Goal: Task Accomplishment & Management: Manage account settings

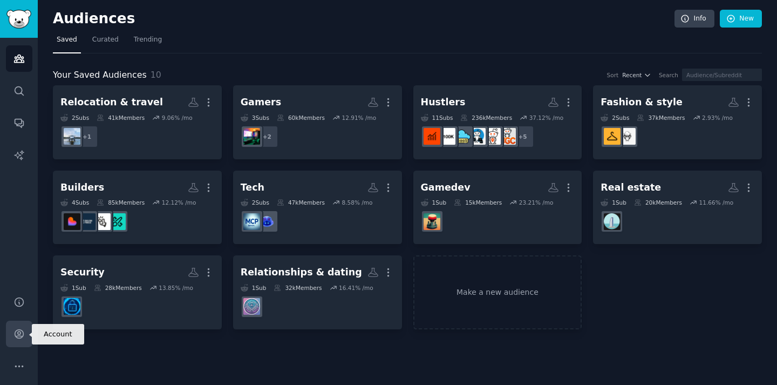
click at [23, 338] on icon "Sidebar" at bounding box center [18, 333] width 11 height 11
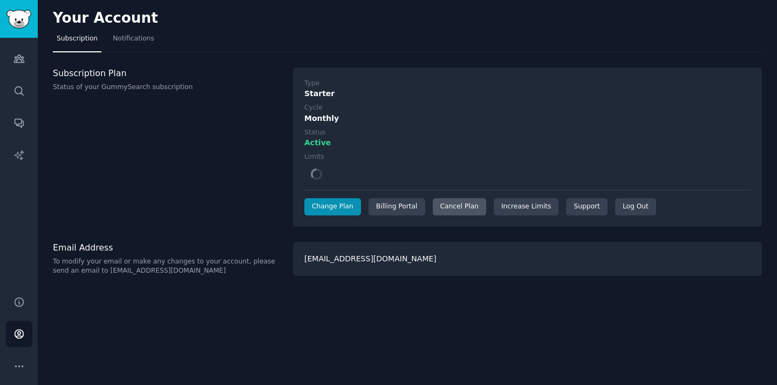
click at [464, 210] on div "Cancel Plan" at bounding box center [459, 206] width 53 height 17
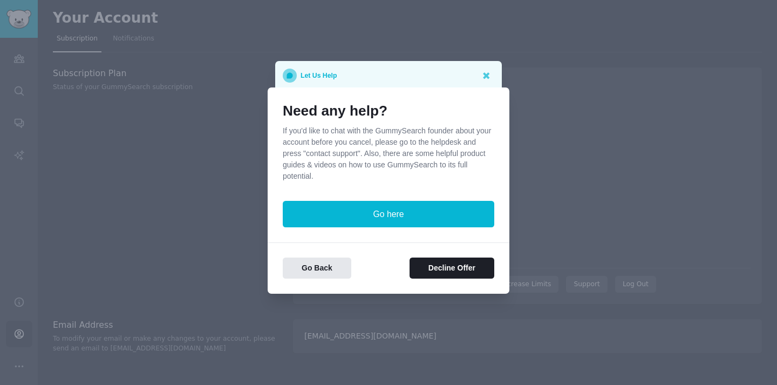
click at [492, 105] on h1 "Need any help?" at bounding box center [389, 111] width 212 height 17
click at [485, 74] on icon at bounding box center [486, 75] width 6 height 6
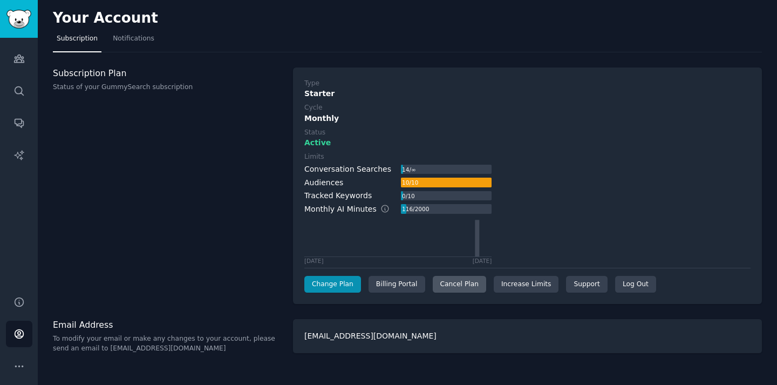
click at [449, 290] on div "Cancel Plan" at bounding box center [459, 284] width 53 height 17
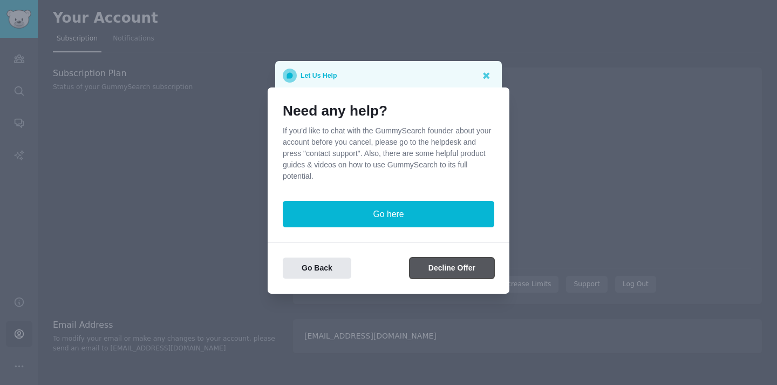
click at [448, 266] on button "Decline Offer" at bounding box center [452, 267] width 85 height 21
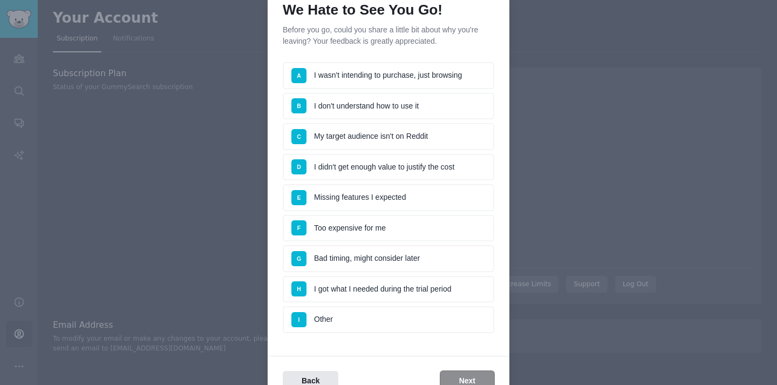
scroll to position [107, 0]
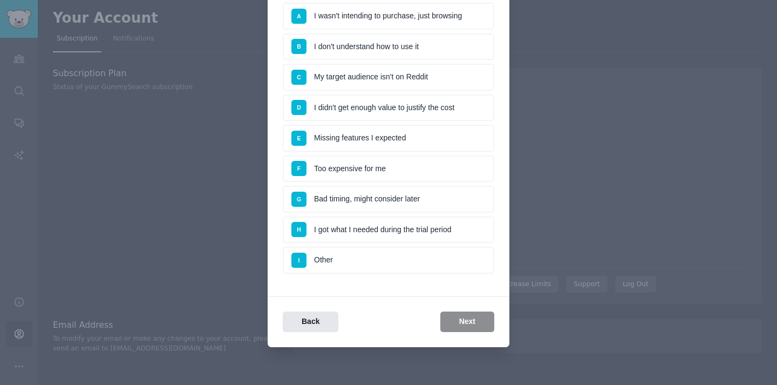
click at [360, 259] on li "I Other" at bounding box center [389, 260] width 212 height 27
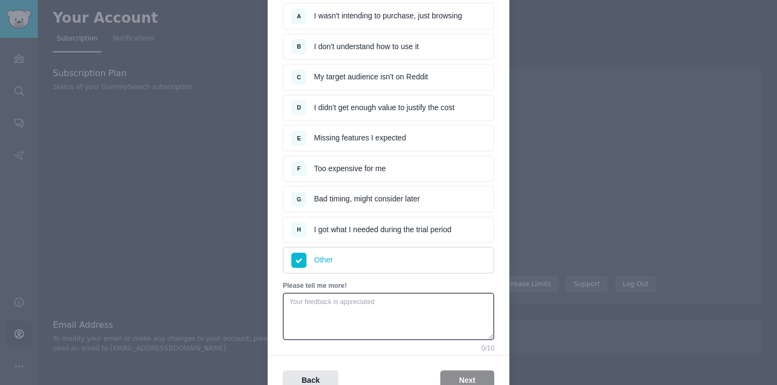
scroll to position [166, 0]
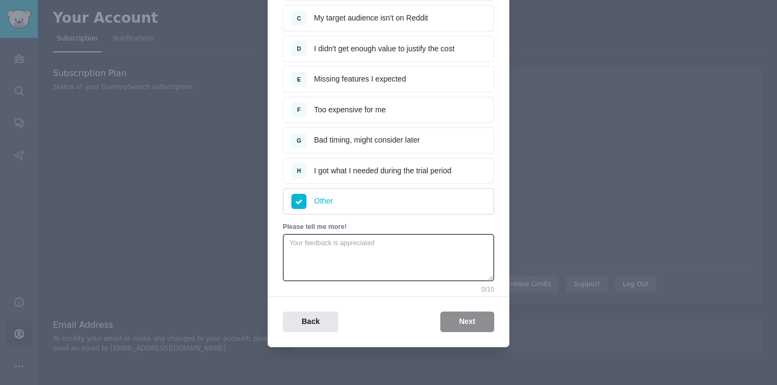
click at [366, 106] on li "F Too expensive for me" at bounding box center [389, 110] width 212 height 27
click at [385, 220] on div "Survey A I wasn't intending to purchase, just browsing B I don't understand how…" at bounding box center [389, 112] width 212 height 337
click at [377, 210] on li "I Other" at bounding box center [389, 201] width 212 height 27
click at [359, 108] on li "F Too expensive for me" at bounding box center [389, 110] width 212 height 27
click at [458, 326] on div "Back Next" at bounding box center [389, 321] width 242 height 21
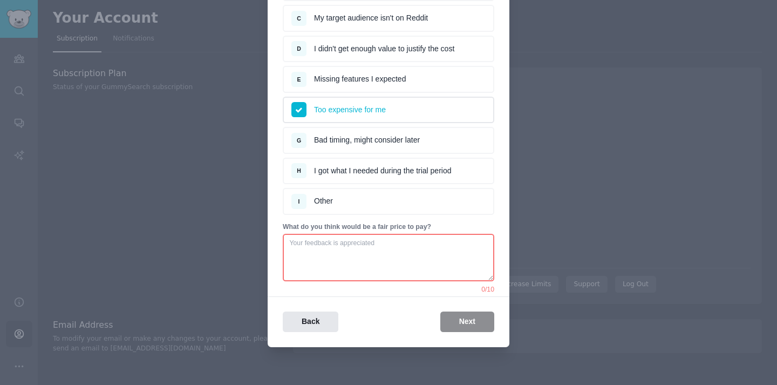
click at [458, 326] on div "Back Next" at bounding box center [389, 321] width 242 height 21
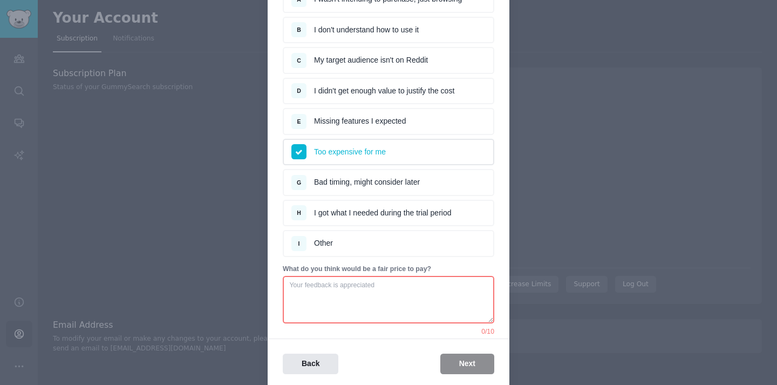
scroll to position [111, 0]
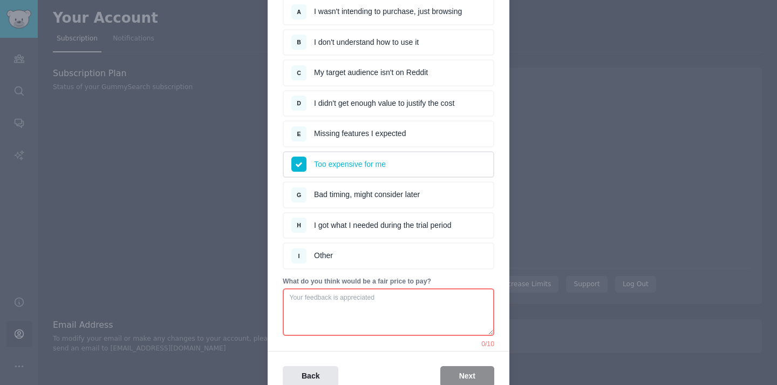
click at [382, 305] on textarea at bounding box center [389, 311] width 212 height 47
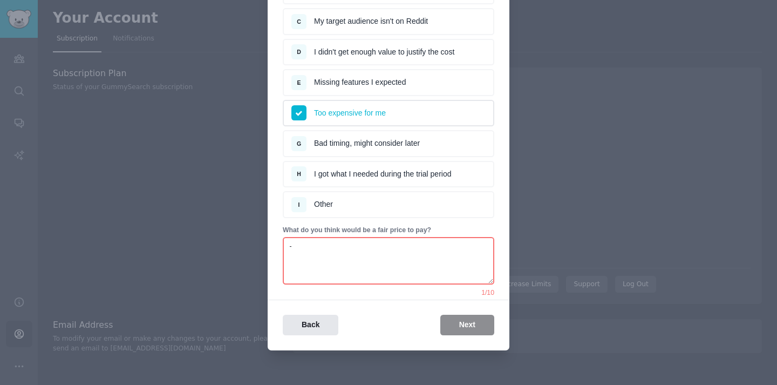
scroll to position [166, 0]
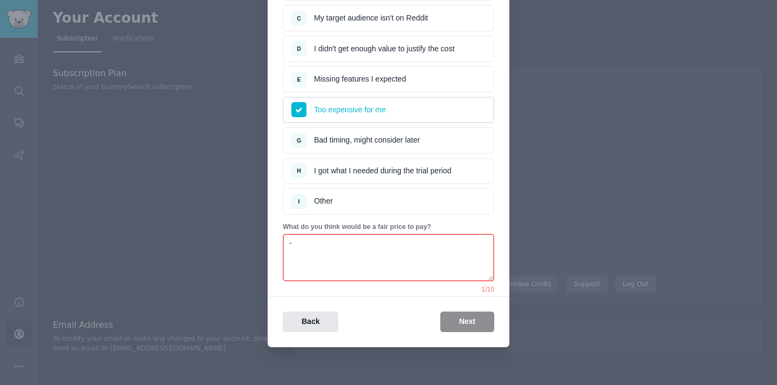
click at [401, 311] on div "Back Next" at bounding box center [389, 321] width 242 height 21
click at [380, 268] on textarea "-" at bounding box center [389, 257] width 212 height 47
type textarea "-"
click at [385, 287] on div "We Hate to See You Go! Before you go, could you share a little bit about why yo…" at bounding box center [389, 107] width 242 height 479
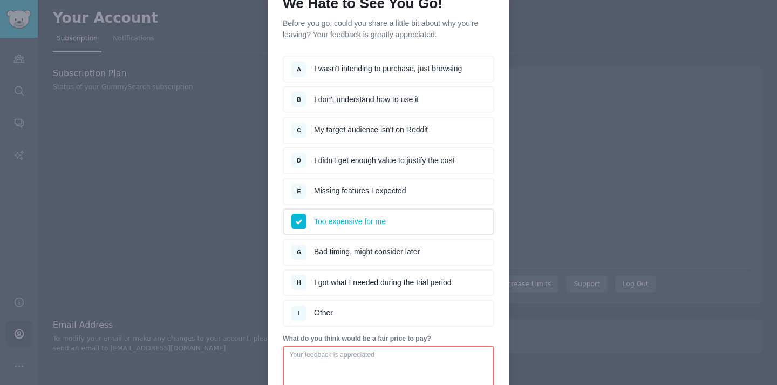
scroll to position [0, 0]
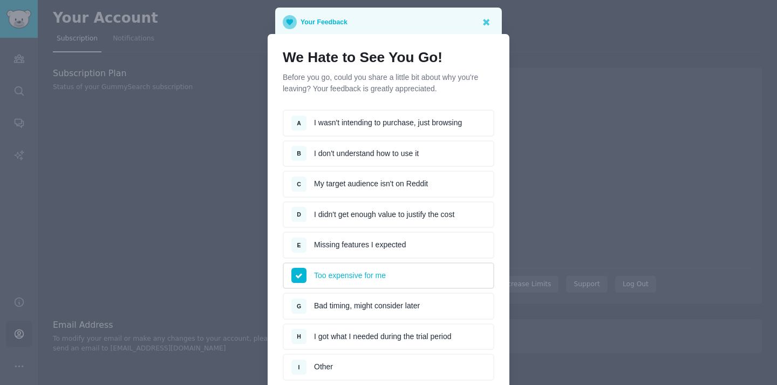
click at [385, 117] on li "A I wasn't intending to purchase, just browsing" at bounding box center [389, 123] width 212 height 27
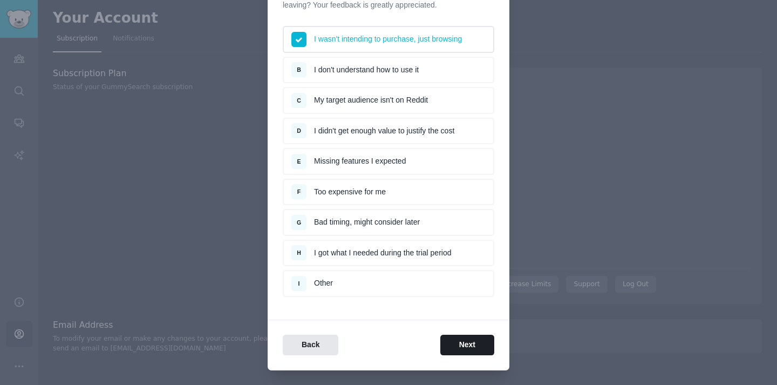
scroll to position [81, 0]
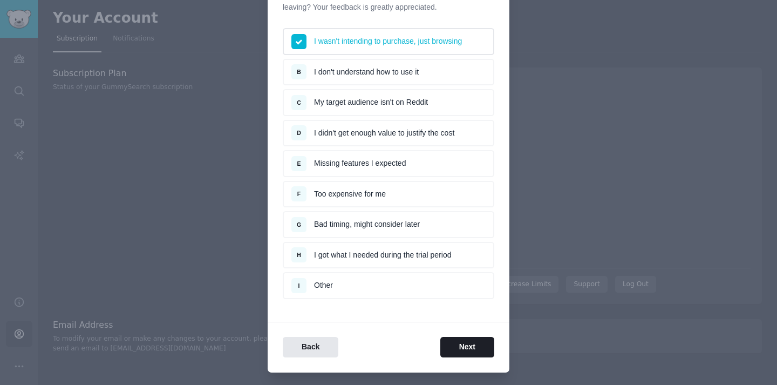
click at [386, 86] on ul "I wasn't intending to purchase, just browsing B I don't understand how to use i…" at bounding box center [389, 163] width 212 height 271
click at [380, 187] on li "F Too expensive for me" at bounding box center [389, 194] width 212 height 27
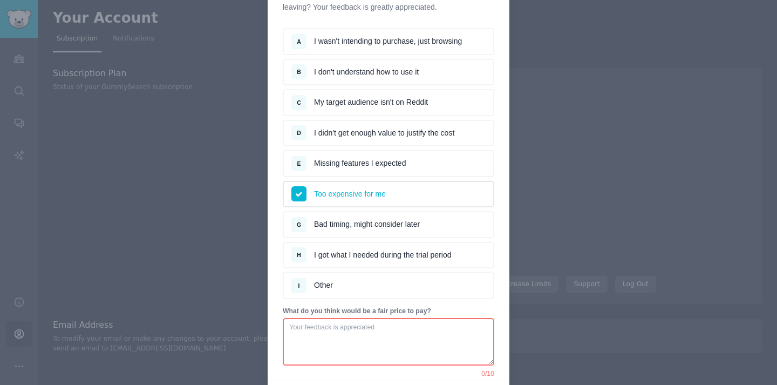
click at [379, 164] on li "E Missing features I expected" at bounding box center [389, 163] width 212 height 27
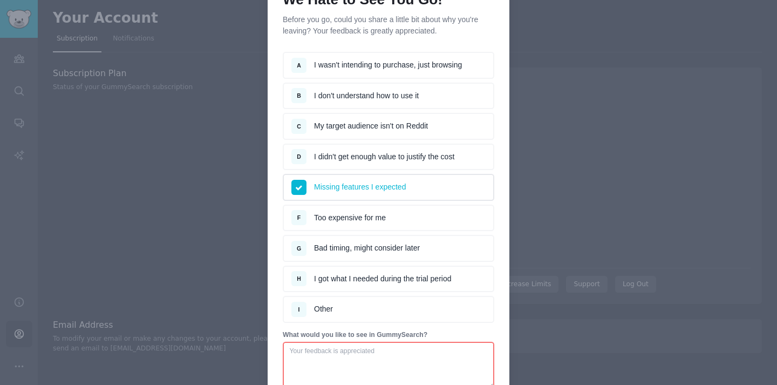
scroll to position [77, 0]
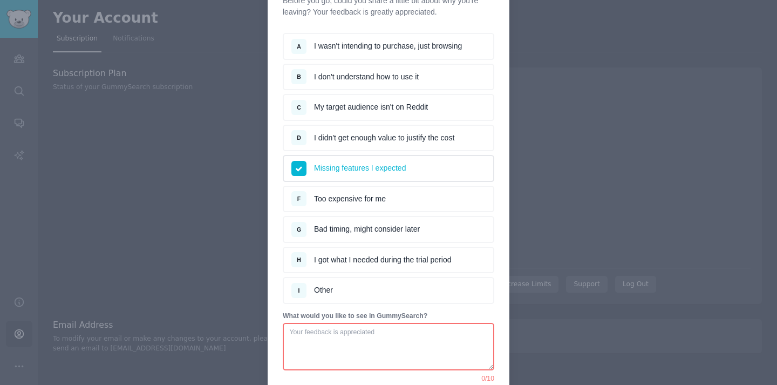
click at [385, 84] on li "B I don't understand how to use it" at bounding box center [389, 77] width 212 height 27
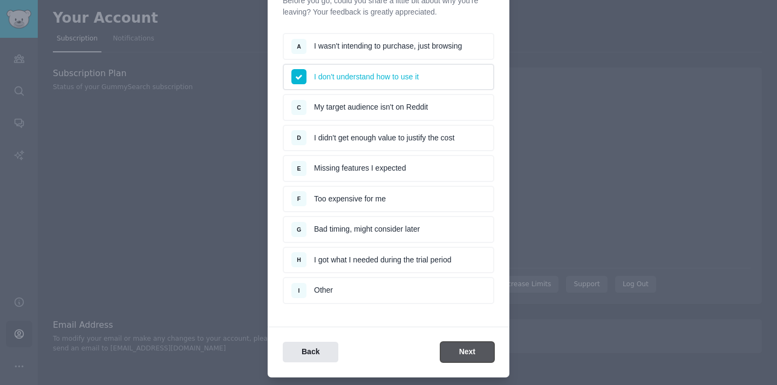
click at [467, 345] on button "Next" at bounding box center [467, 352] width 54 height 21
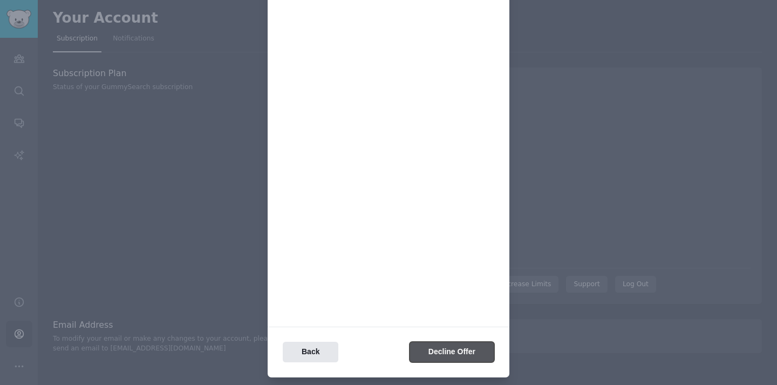
scroll to position [0, 0]
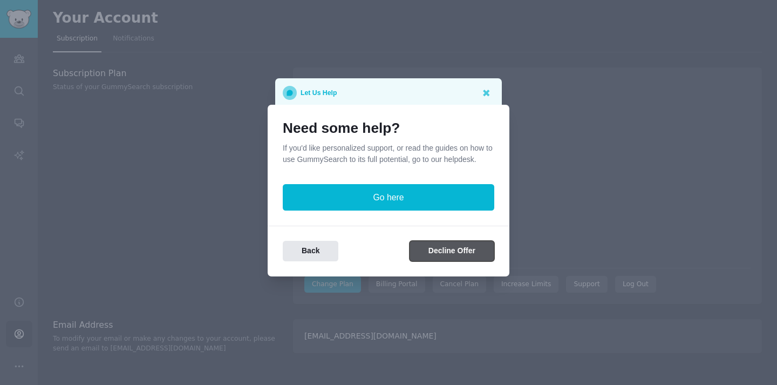
click at [446, 249] on button "Decline Offer" at bounding box center [452, 251] width 85 height 21
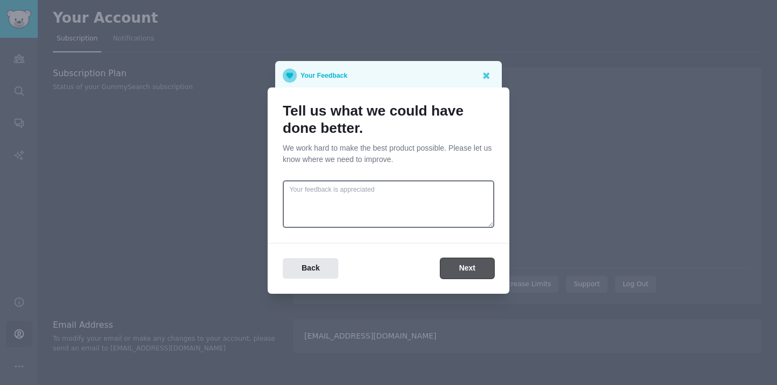
click at [454, 261] on button "Next" at bounding box center [467, 268] width 54 height 21
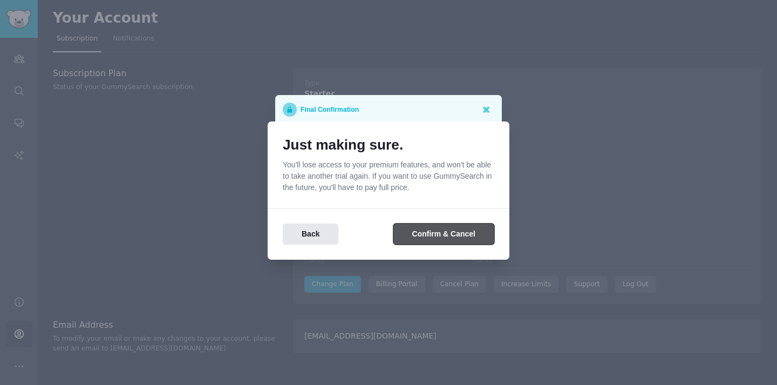
click at [451, 235] on button "Confirm & Cancel" at bounding box center [443, 233] width 101 height 21
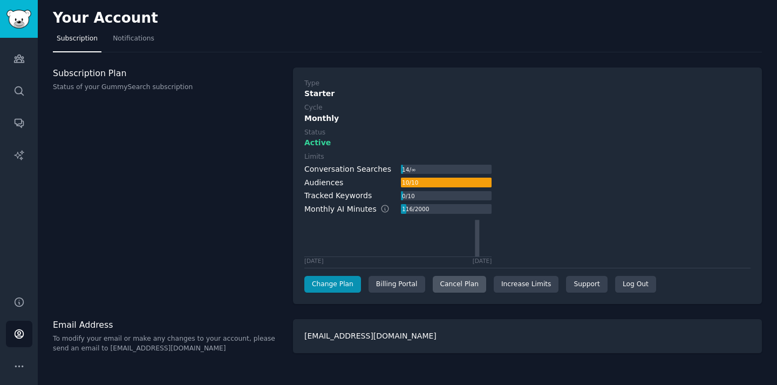
click at [461, 282] on div "Cancel Plan" at bounding box center [459, 284] width 53 height 17
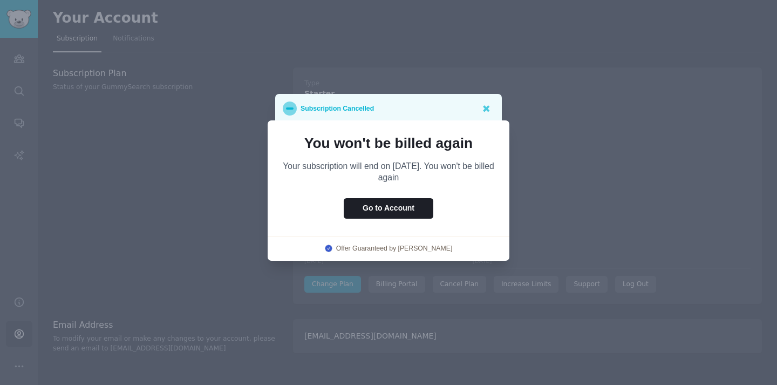
click at [430, 248] on link "Offer Guaranteed by [PERSON_NAME]" at bounding box center [394, 249] width 117 height 10
